Goal: Information Seeking & Learning: Learn about a topic

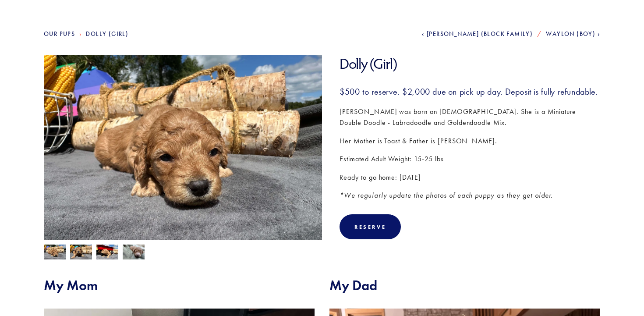
scroll to position [90, 0]
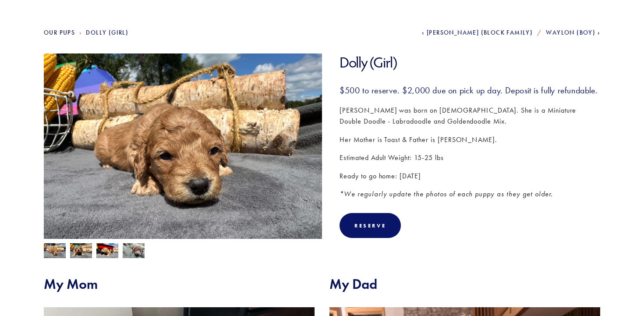
click at [131, 252] on img at bounding box center [134, 250] width 22 height 17
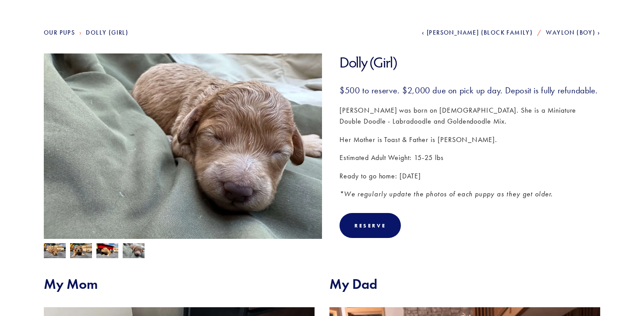
click at [110, 250] on img at bounding box center [107, 251] width 22 height 17
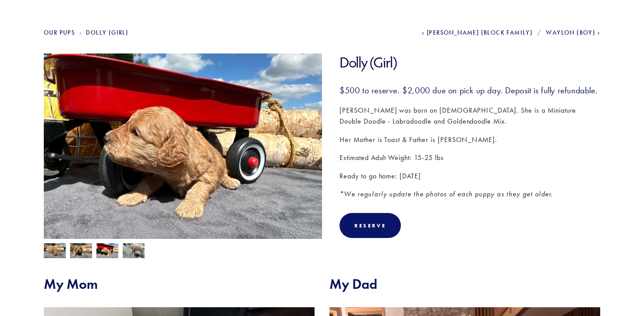
click at [82, 249] on img at bounding box center [81, 251] width 22 height 17
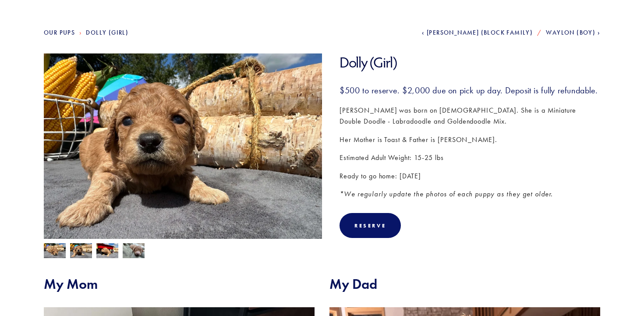
click at [56, 249] on img at bounding box center [55, 250] width 22 height 17
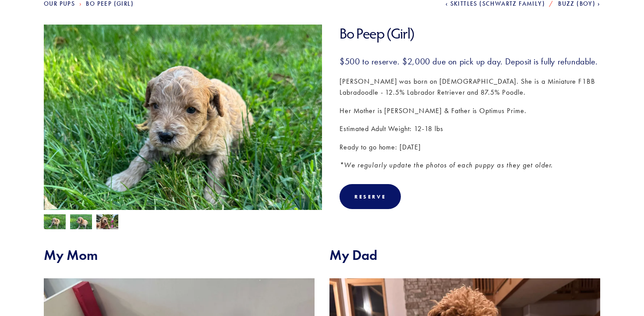
scroll to position [125, 0]
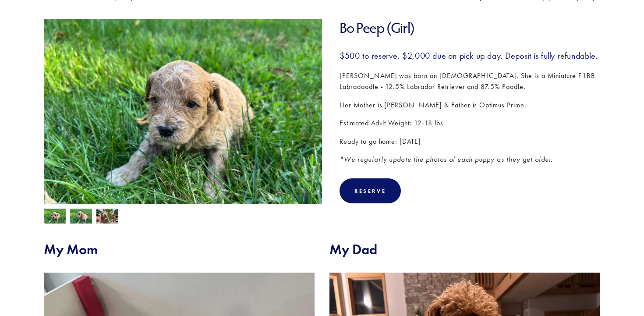
click at [111, 213] on img at bounding box center [107, 217] width 22 height 17
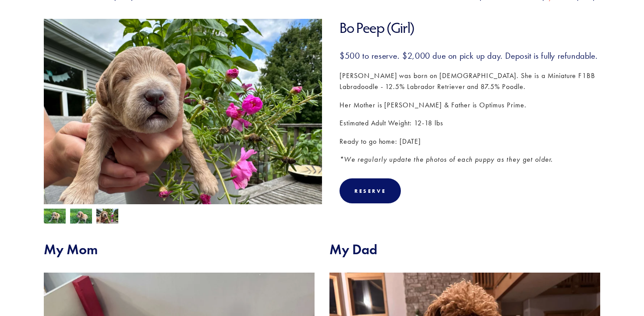
click at [80, 215] on img at bounding box center [81, 217] width 22 height 17
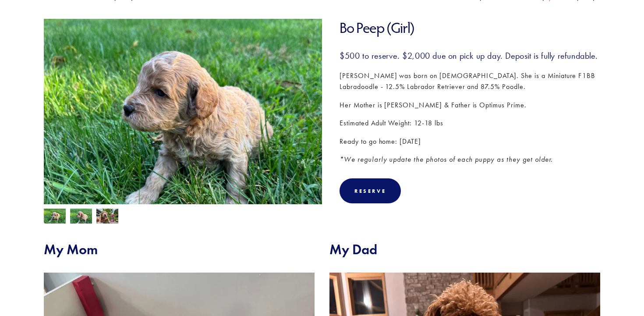
click at [45, 215] on img at bounding box center [55, 217] width 22 height 17
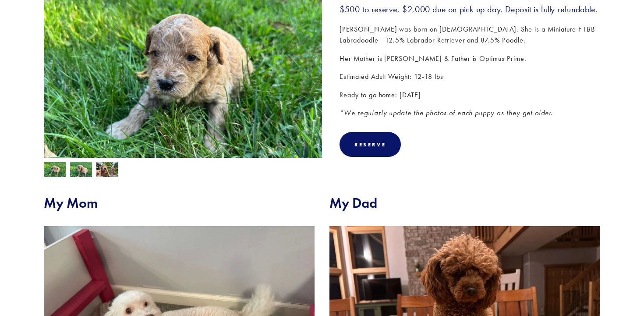
scroll to position [0, 0]
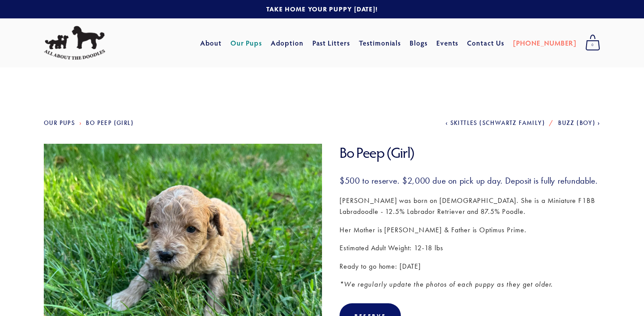
click at [60, 122] on link "Our Pups" at bounding box center [59, 122] width 31 height 7
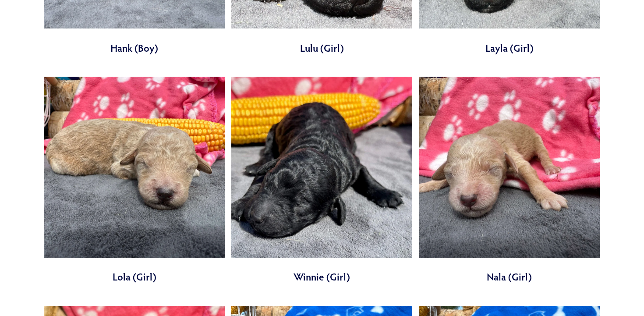
scroll to position [2557, 0]
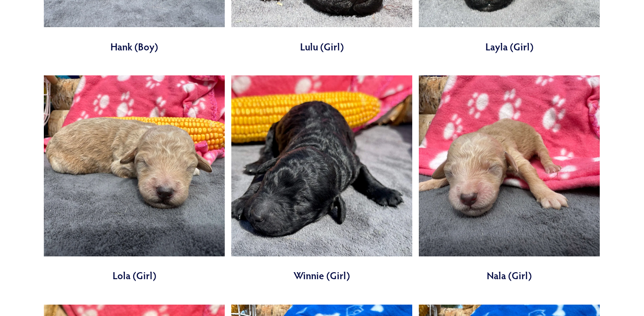
click at [500, 148] on link at bounding box center [509, 178] width 181 height 207
